Goal: Information Seeking & Learning: Learn about a topic

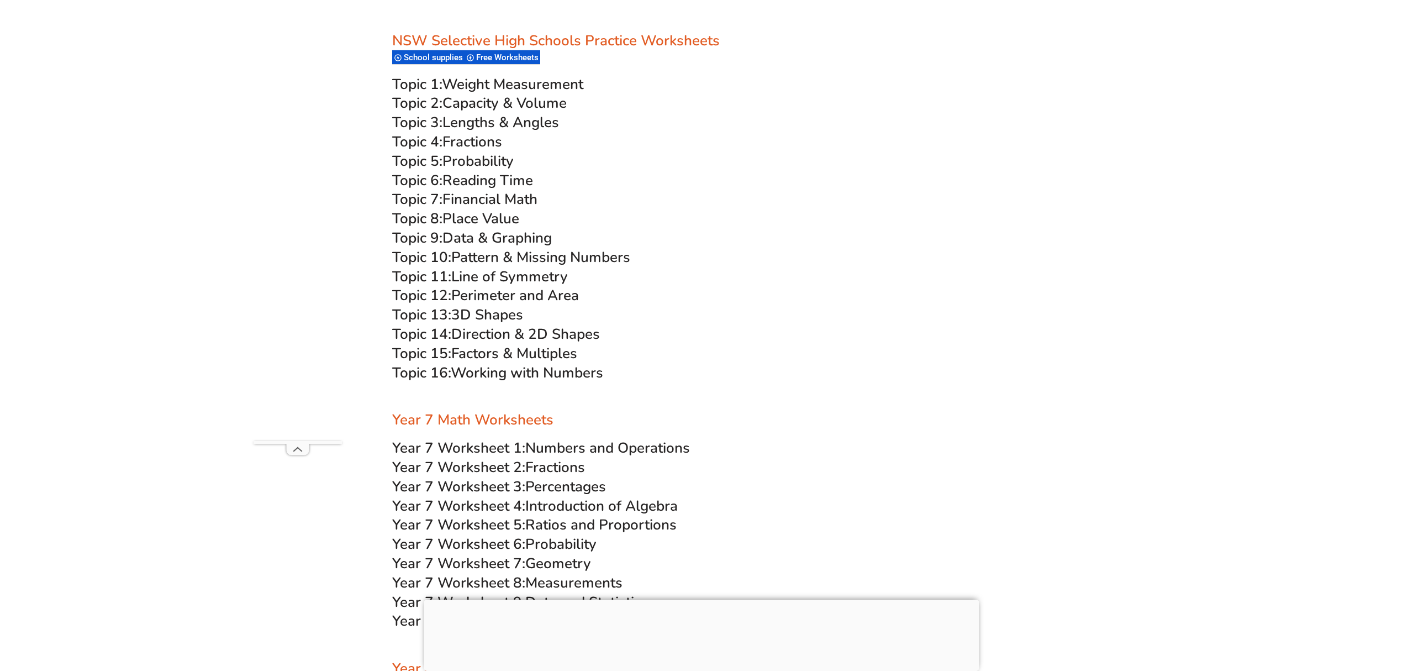
scroll to position [3207, 0]
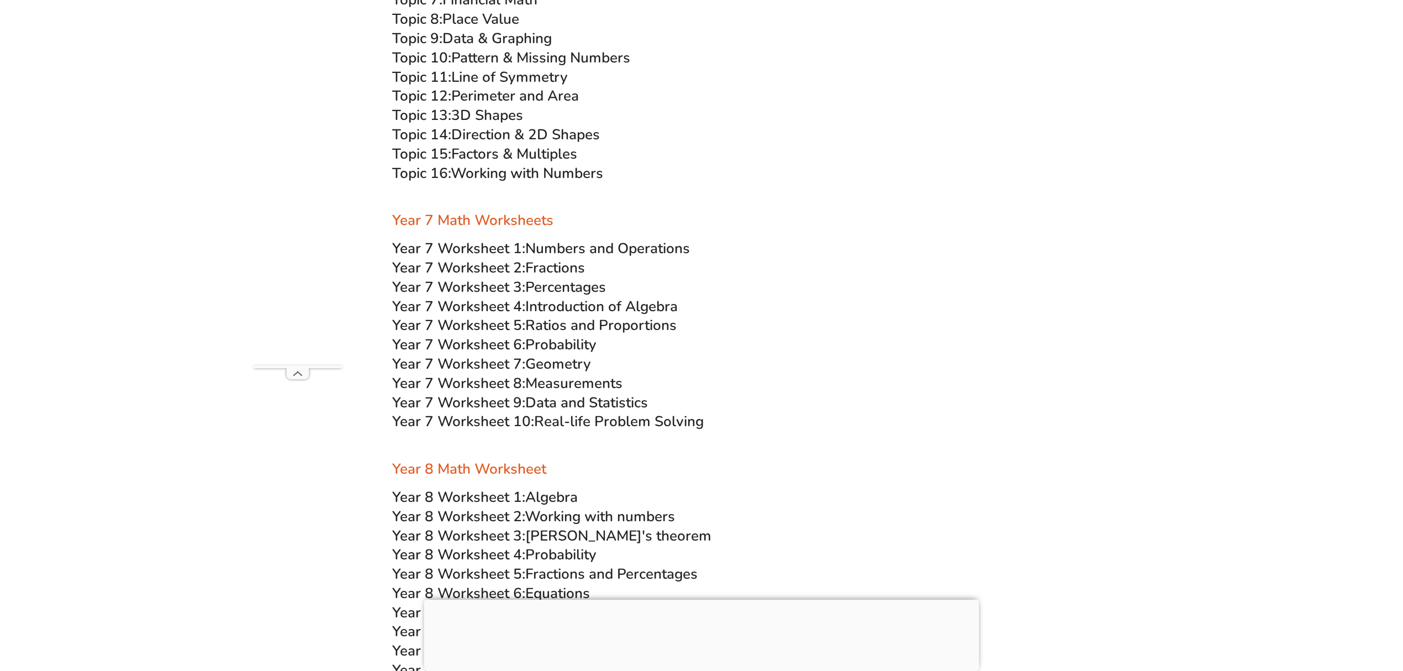
click at [551, 246] on span "Numbers and Operations" at bounding box center [607, 248] width 165 height 19
click at [524, 266] on span "Year 7 Worksheet 2:" at bounding box center [458, 267] width 133 height 19
click at [499, 284] on span "Year 7 Worksheet 3:" at bounding box center [458, 286] width 133 height 19
click at [583, 303] on span "Introduction of Algebra" at bounding box center [601, 306] width 152 height 19
click at [550, 325] on span "Ratios and Proportions" at bounding box center [600, 324] width 151 height 19
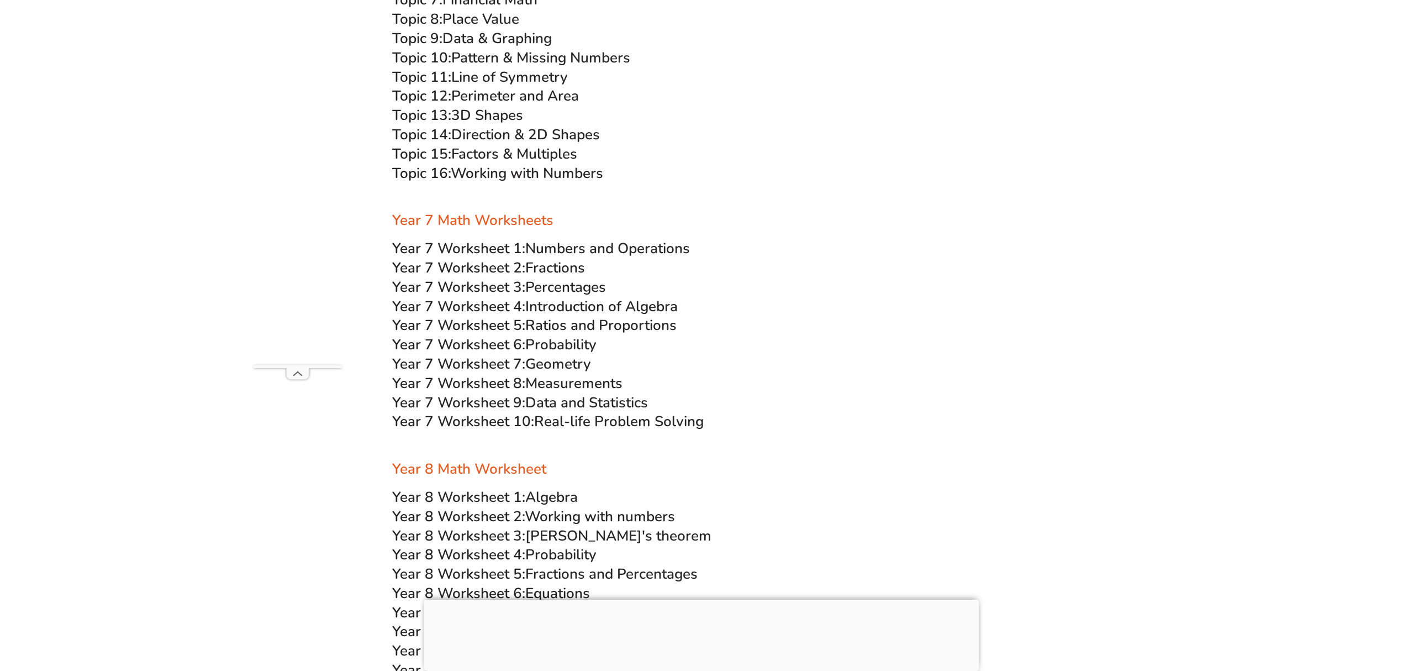
click at [542, 341] on span "Probability" at bounding box center [560, 344] width 71 height 19
click at [556, 361] on span "Geometry" at bounding box center [558, 363] width 66 height 19
click at [536, 382] on span "Measurements" at bounding box center [573, 382] width 97 height 19
click at [577, 399] on span "Data and Statistics" at bounding box center [586, 402] width 123 height 19
click at [571, 421] on span "Real-life Problem Solving" at bounding box center [619, 421] width 170 height 19
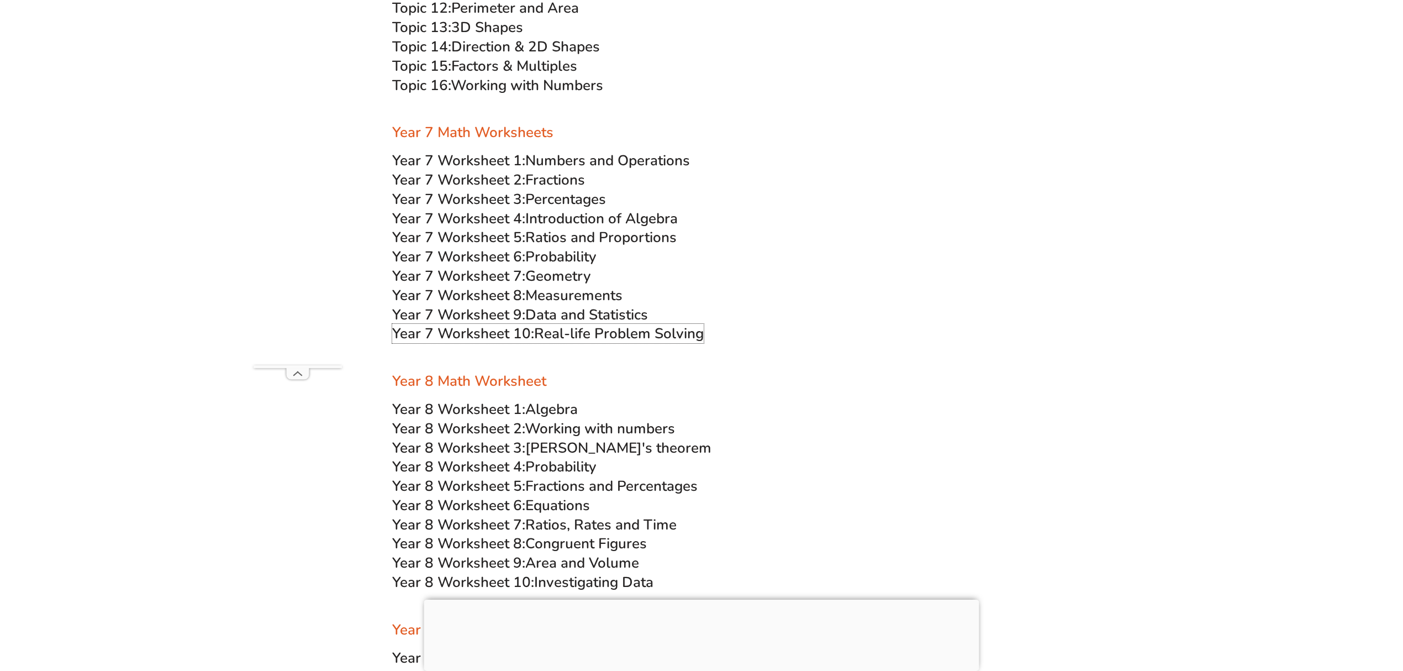
scroll to position [3428, 0]
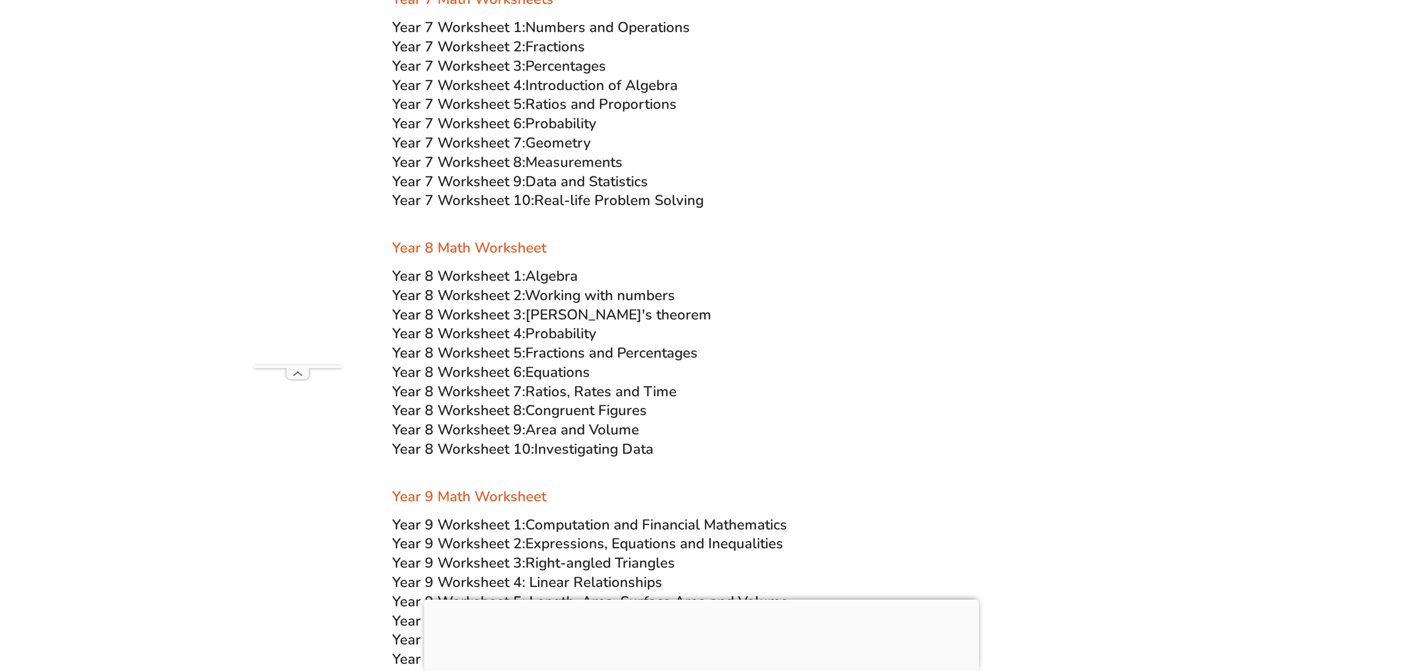
click at [914, 466] on div at bounding box center [701, 473] width 619 height 28
click at [545, 270] on span "Algebra" at bounding box center [551, 275] width 52 height 19
click at [540, 292] on span "Working with numbers" at bounding box center [600, 295] width 150 height 19
click at [555, 313] on span "[PERSON_NAME]'s theorem" at bounding box center [618, 314] width 186 height 19
click at [477, 330] on span "Year 8 Worksheet 4:" at bounding box center [458, 333] width 133 height 19
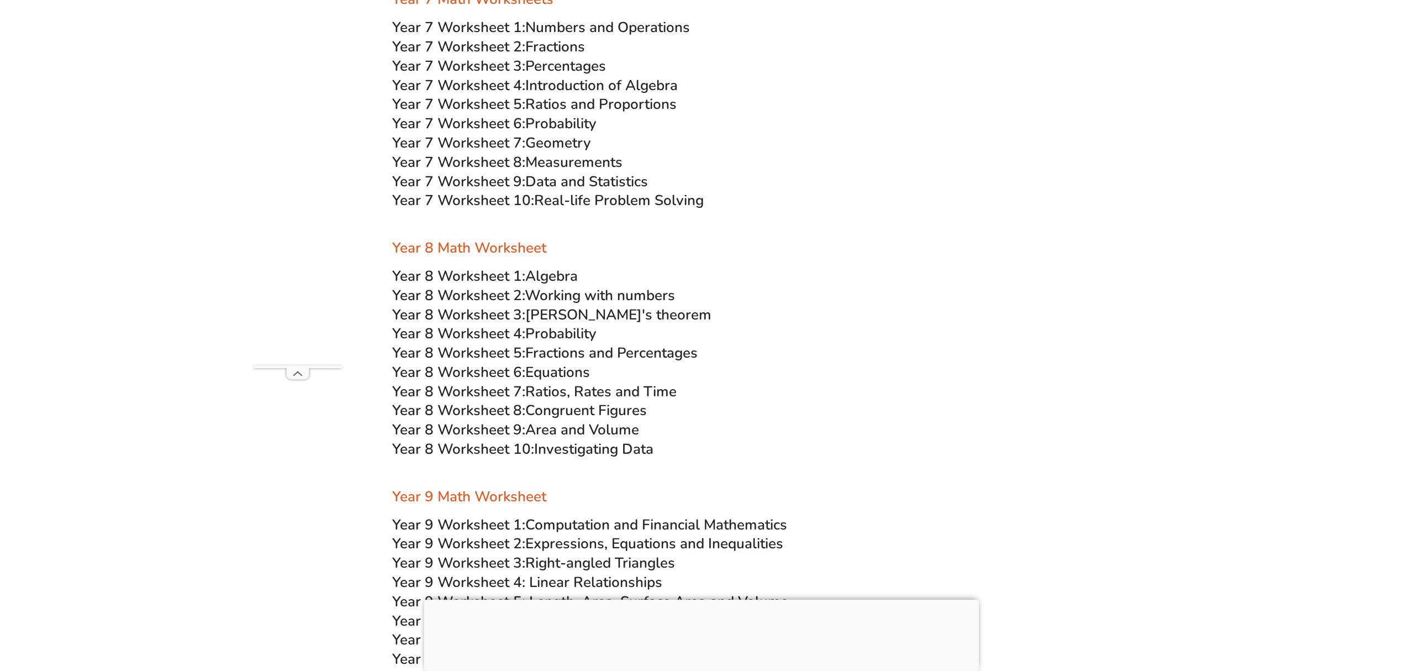
click at [529, 352] on span "Fractions and Percentages" at bounding box center [611, 352] width 172 height 19
click at [534, 367] on span "Equations" at bounding box center [557, 371] width 65 height 19
click at [556, 389] on span "Ratios, Rates and Time" at bounding box center [600, 391] width 151 height 19
click at [605, 407] on span "Congruent Figures" at bounding box center [586, 410] width 122 height 19
click at [579, 431] on span "Area and Volume" at bounding box center [582, 429] width 114 height 19
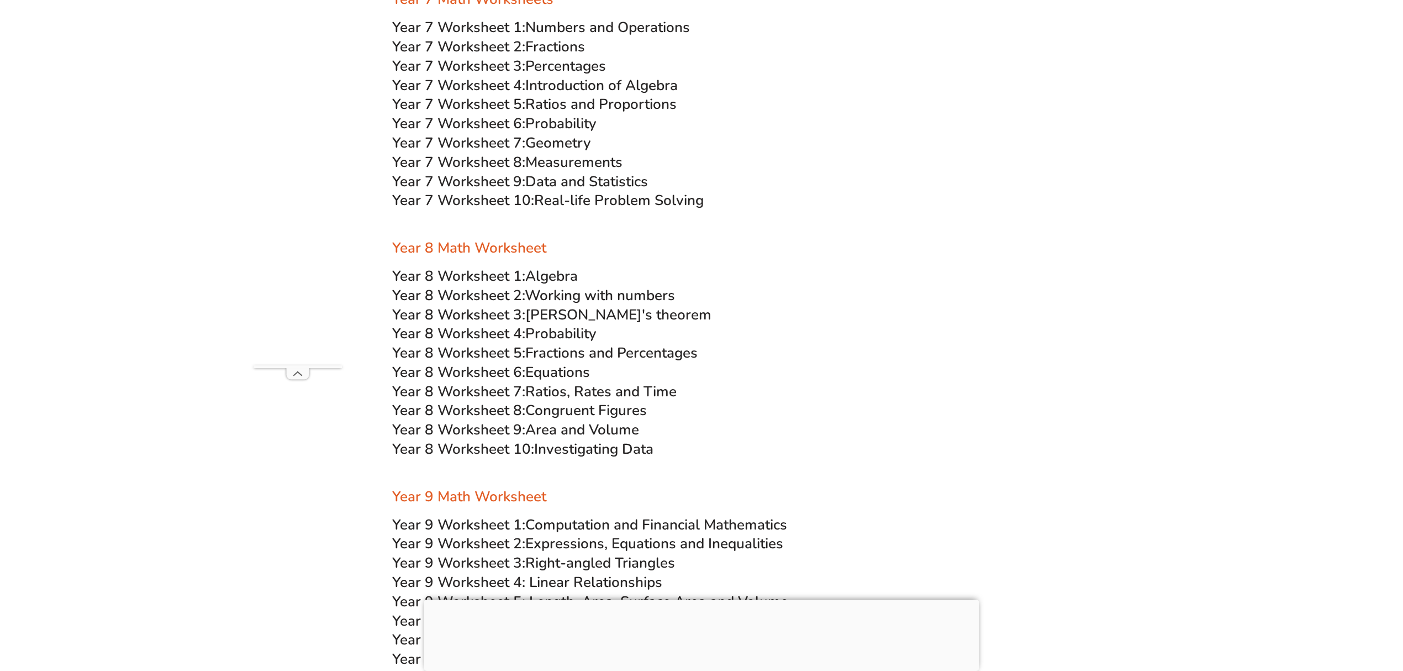
click at [551, 446] on span "Investigating Data" at bounding box center [593, 448] width 119 height 19
